Goal: Find specific page/section: Find specific page/section

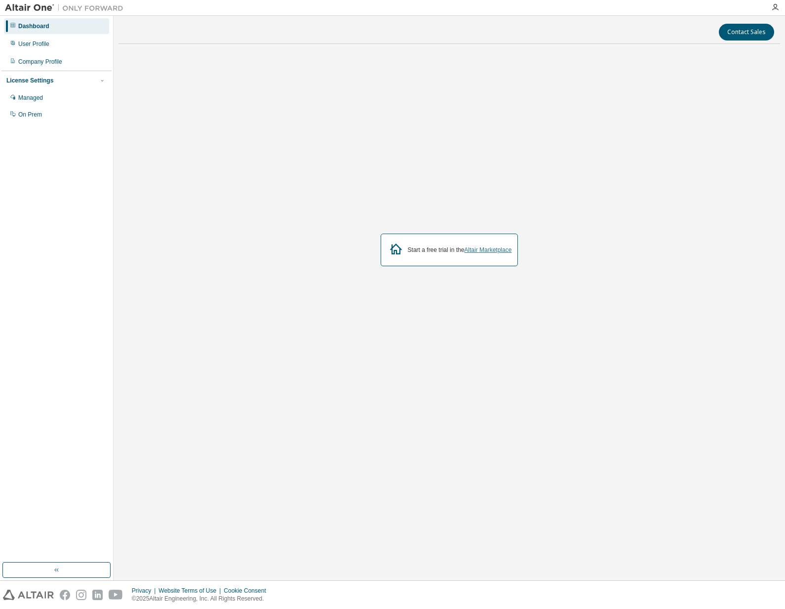
click at [480, 248] on link "Altair Marketplace" at bounding box center [487, 249] width 47 height 7
